Goal: Use online tool/utility: Utilize a website feature to perform a specific function

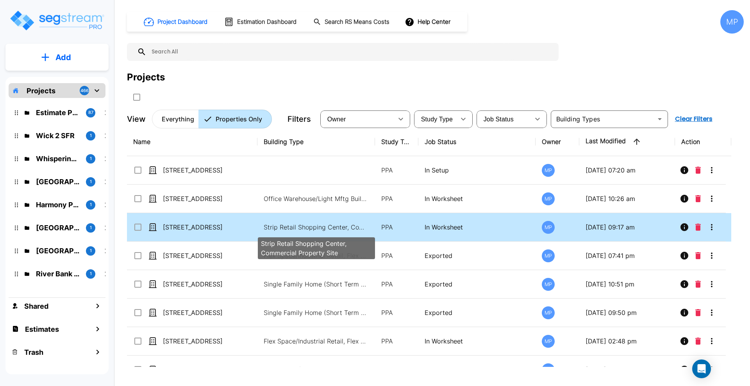
click at [297, 227] on p "Strip Retail Shopping Center, Commercial Property Site" at bounding box center [316, 227] width 105 height 9
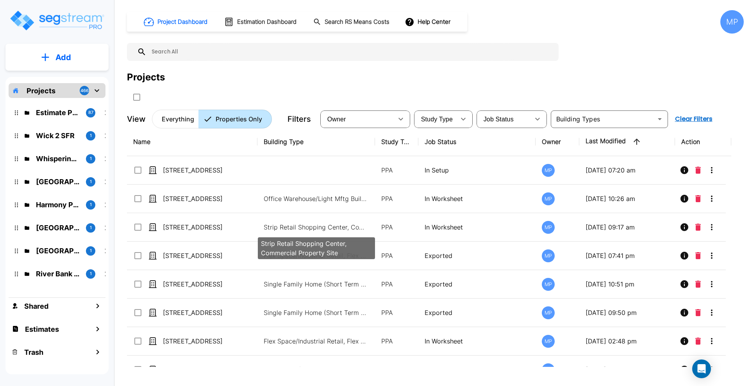
click at [291, 225] on p "Strip Retail Shopping Center, Commercial Property Site" at bounding box center [316, 227] width 105 height 9
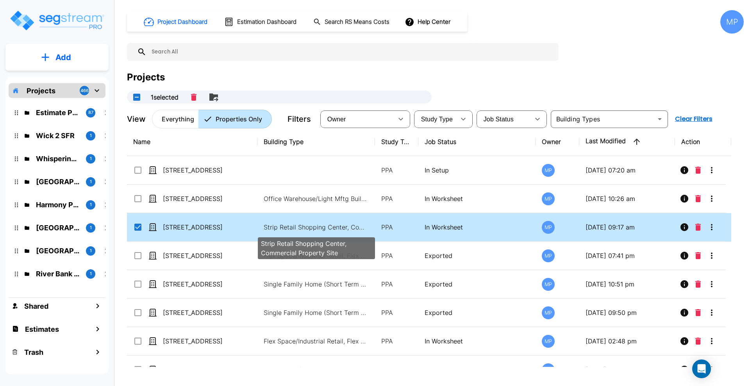
checkbox input "true"
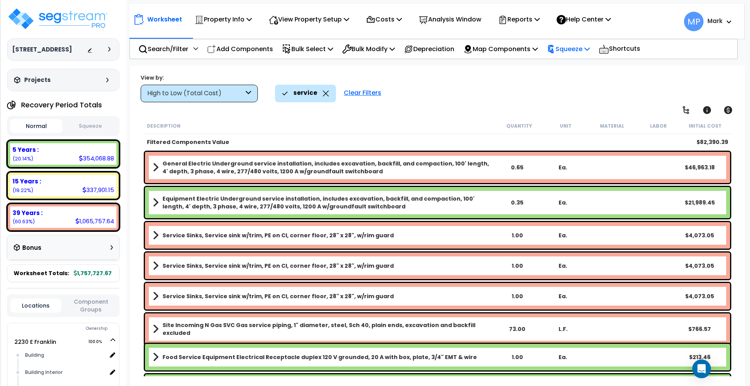
click at [577, 48] on p "Squeeze" at bounding box center [568, 49] width 43 height 11
click at [583, 66] on link "Squeeze" at bounding box center [581, 67] width 77 height 16
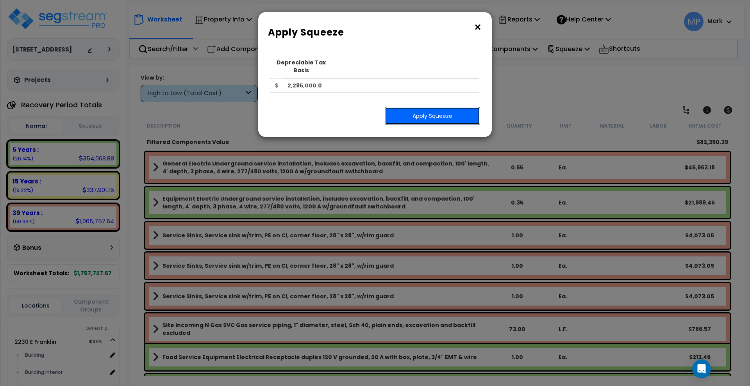
click at [464, 107] on button "Apply Squeeze" at bounding box center [432, 116] width 95 height 18
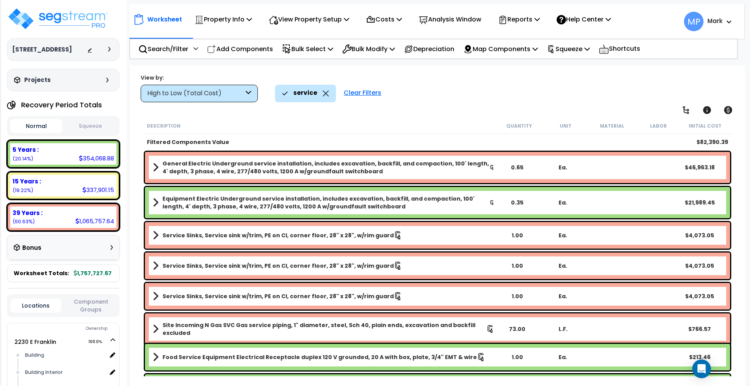
click at [96, 127] on button "Squeeze" at bounding box center [90, 127] width 52 height 14
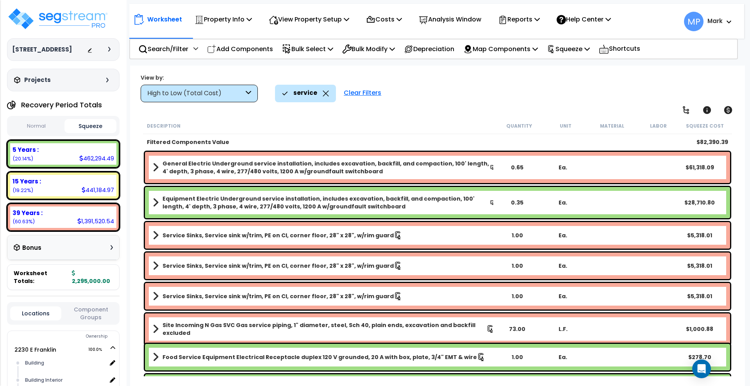
click at [36, 126] on button "Normal" at bounding box center [36, 127] width 52 height 14
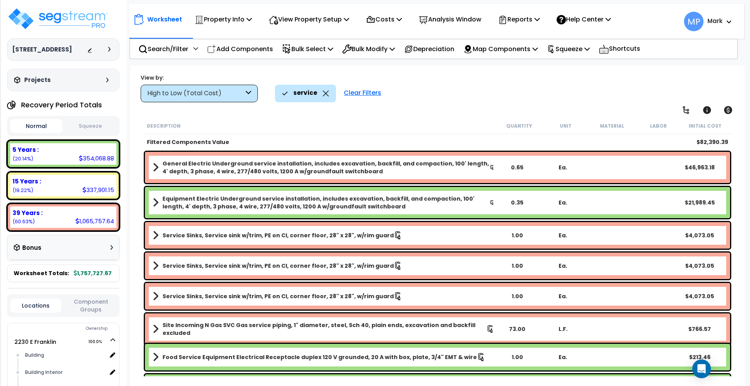
click at [98, 125] on button "Squeeze" at bounding box center [90, 127] width 52 height 14
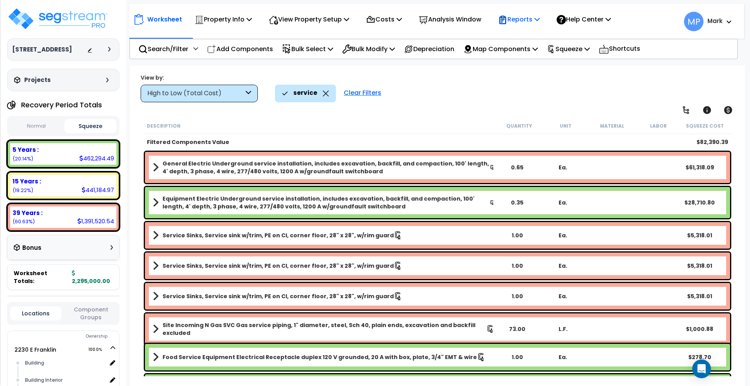
click at [537, 20] on p "Reports" at bounding box center [519, 19] width 42 height 11
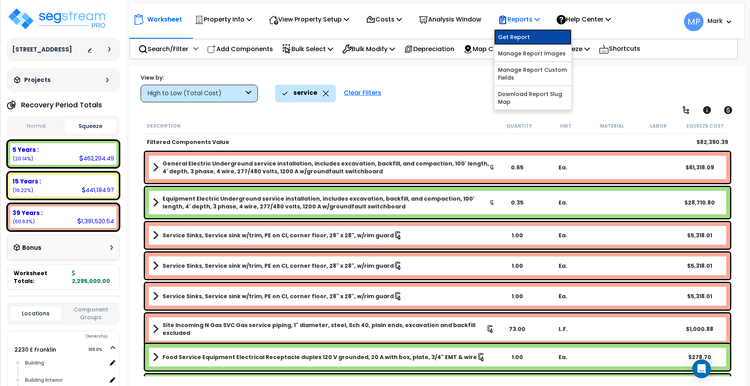
click at [540, 38] on link "Get Report" at bounding box center [532, 37] width 77 height 16
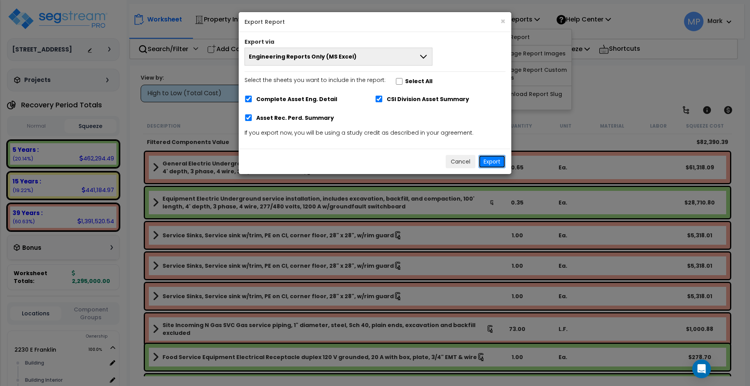
click at [493, 161] on button "Export" at bounding box center [492, 161] width 27 height 13
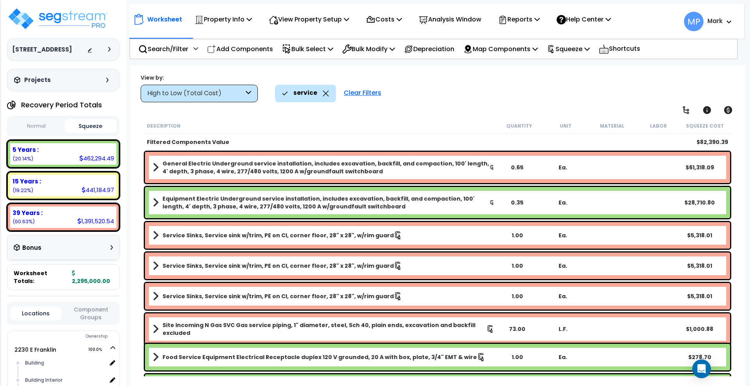
drag, startPoint x: 729, startPoint y: 353, endPoint x: 725, endPoint y: 353, distance: 3.9
click at [744, 381] on div at bounding box center [744, 381] width 0 height 0
